Goal: Find specific page/section: Find specific page/section

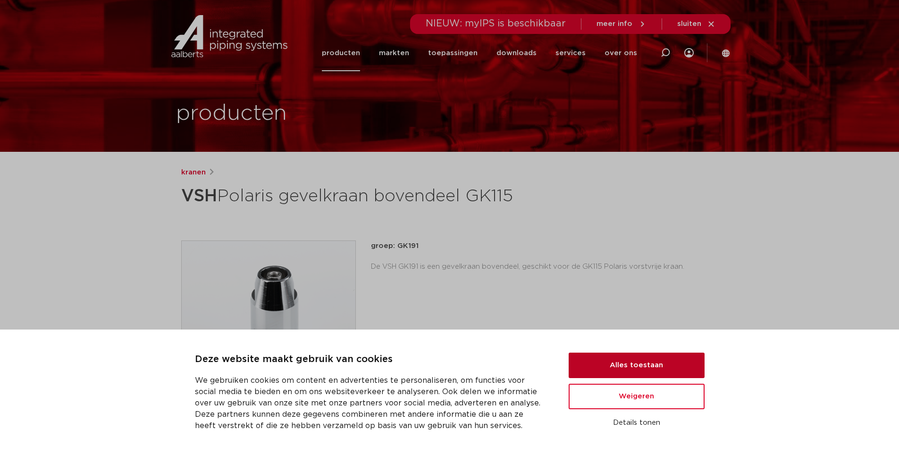
click at [645, 376] on button "Alles toestaan" at bounding box center [637, 365] width 136 height 25
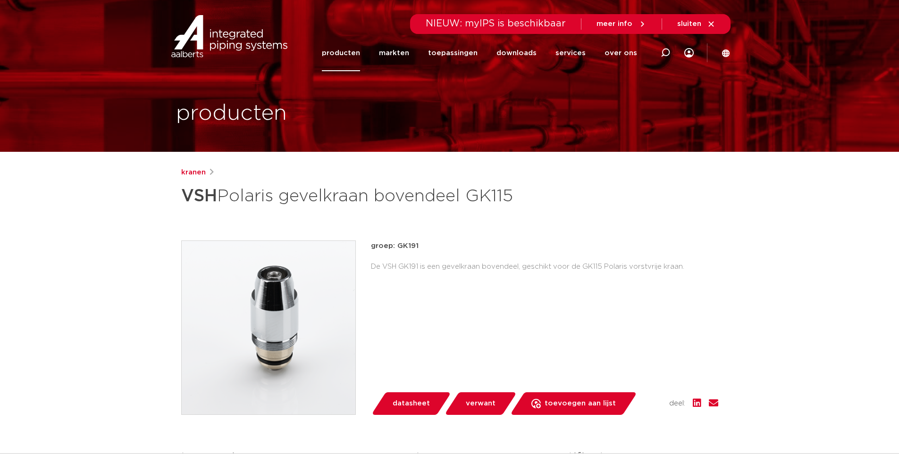
click at [643, 372] on div "groep: GK191 De VSH GK191 is een gevelkraan bovendeel, geschikt voor de GK115 P…" at bounding box center [544, 328] width 347 height 175
click at [203, 170] on link "kranen" at bounding box center [193, 172] width 25 height 11
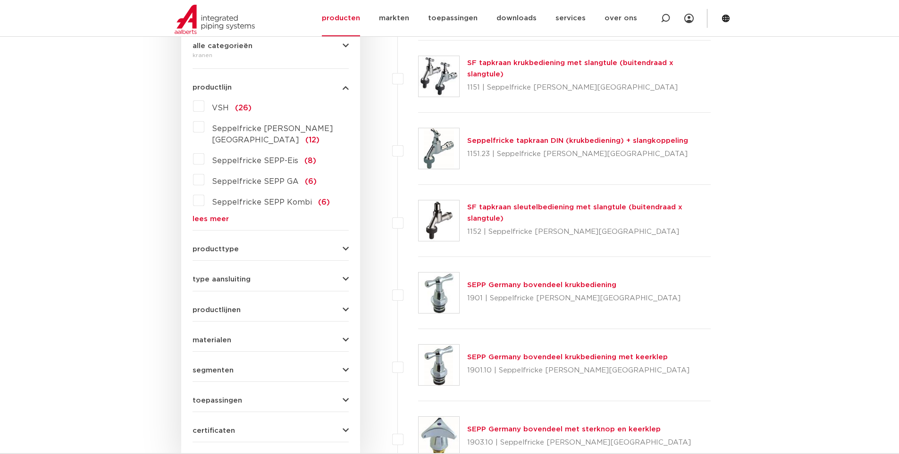
click at [230, 238] on div "producttype accessoires (kranen) (42) beluchterkranen (16) gevelkranen (13) acc…" at bounding box center [270, 245] width 156 height 15
click at [231, 246] on span "producttype" at bounding box center [215, 249] width 46 height 7
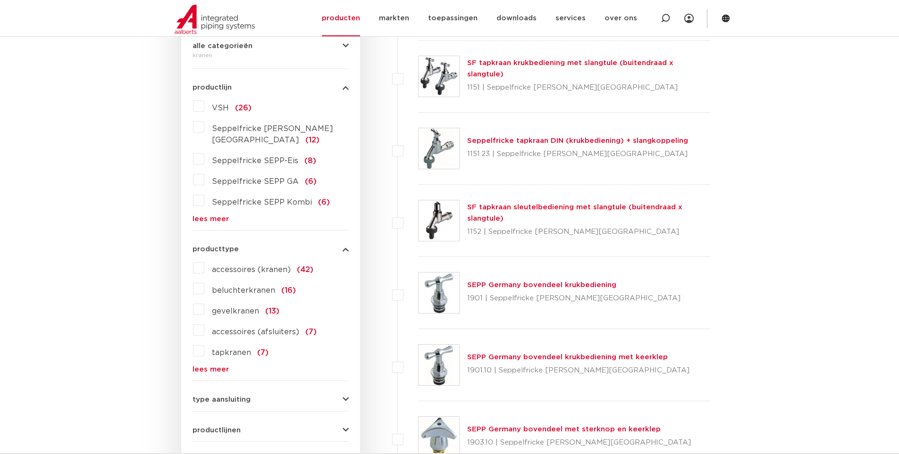
click at [229, 238] on div "producttype accessoires (kranen) (42) beluchterkranen (16) gevelkranen (13) acc…" at bounding box center [270, 305] width 156 height 135
click at [207, 366] on link "lees meer" at bounding box center [270, 369] width 156 height 7
click at [204, 302] on label "gevelkranen (13)" at bounding box center [241, 309] width 75 height 15
click at [0, 0] on input "gevelkranen (13)" at bounding box center [0, 0] width 0 height 0
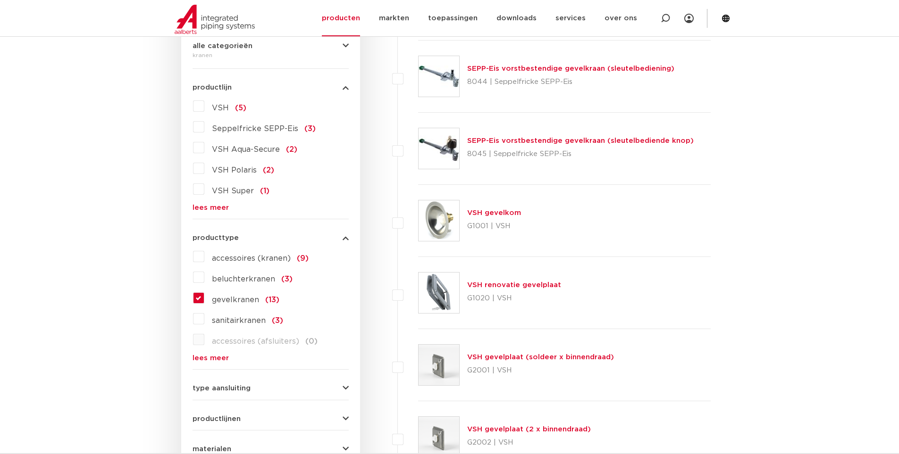
scroll to position [236, 0]
click at [204, 300] on label "gevelkranen (13)" at bounding box center [241, 298] width 75 height 15
click at [0, 0] on input "gevelkranen (13)" at bounding box center [0, 0] width 0 height 0
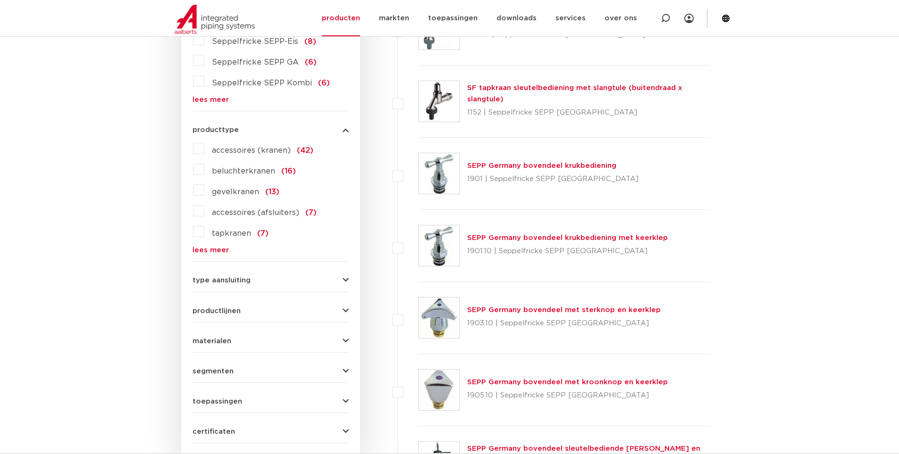
scroll to position [377, 0]
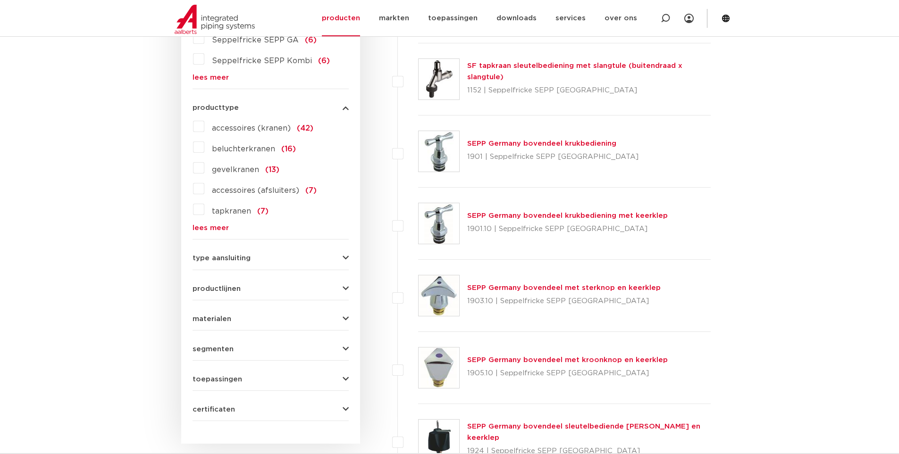
click at [347, 285] on icon "button" at bounding box center [346, 288] width 6 height 7
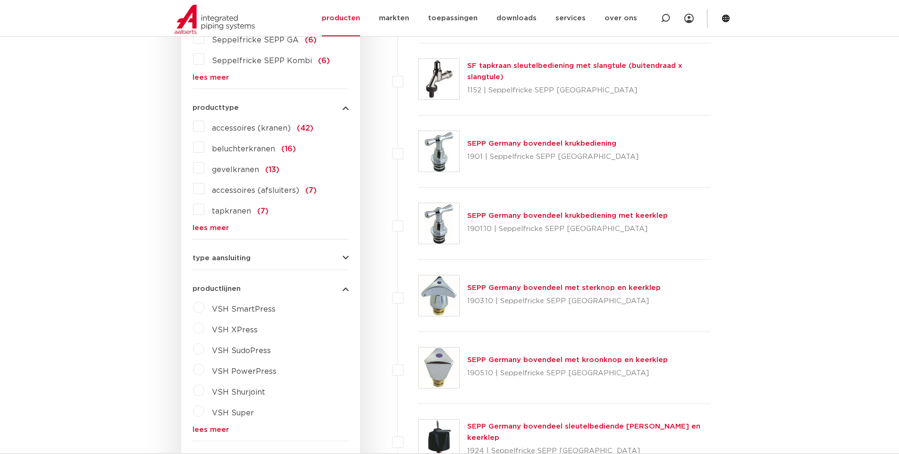
click at [199, 427] on link "lees meer" at bounding box center [270, 430] width 156 height 7
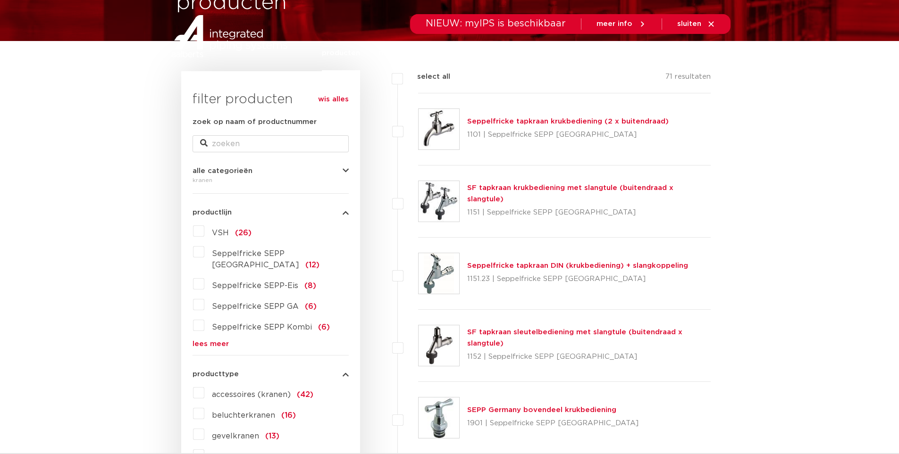
scroll to position [0, 0]
